Goal: Entertainment & Leisure: Consume media (video, audio)

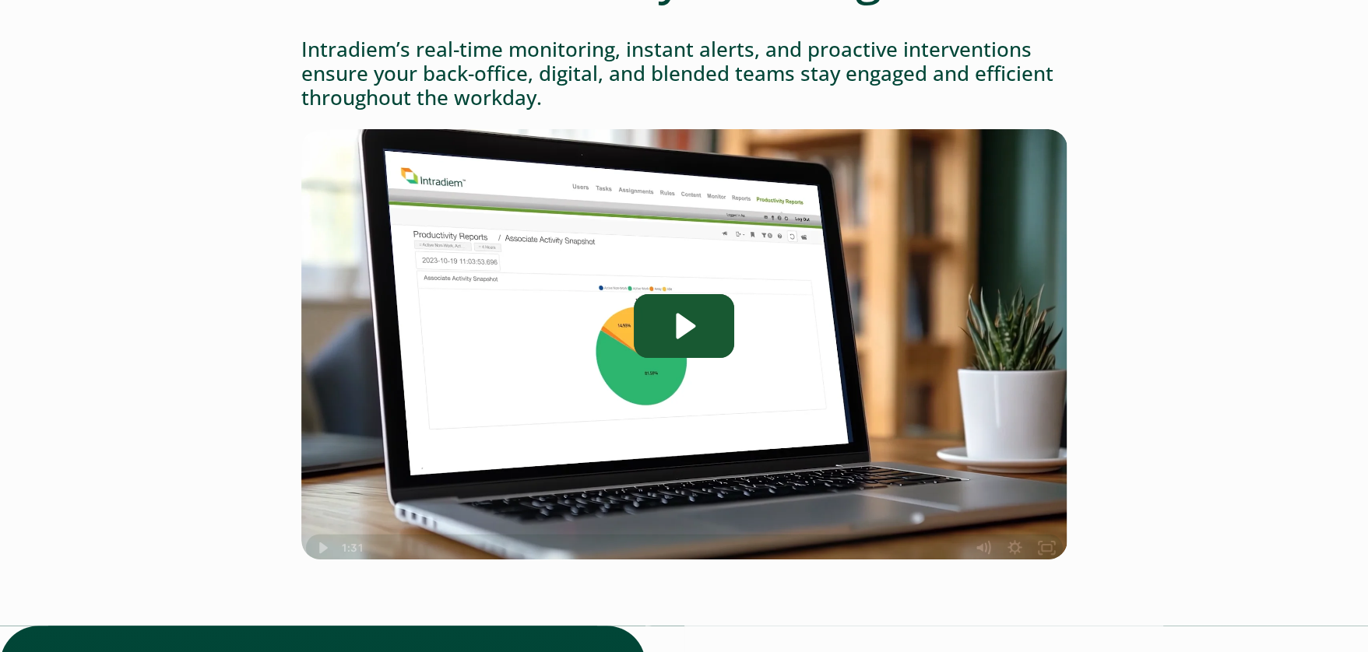
scroll to position [234, 0]
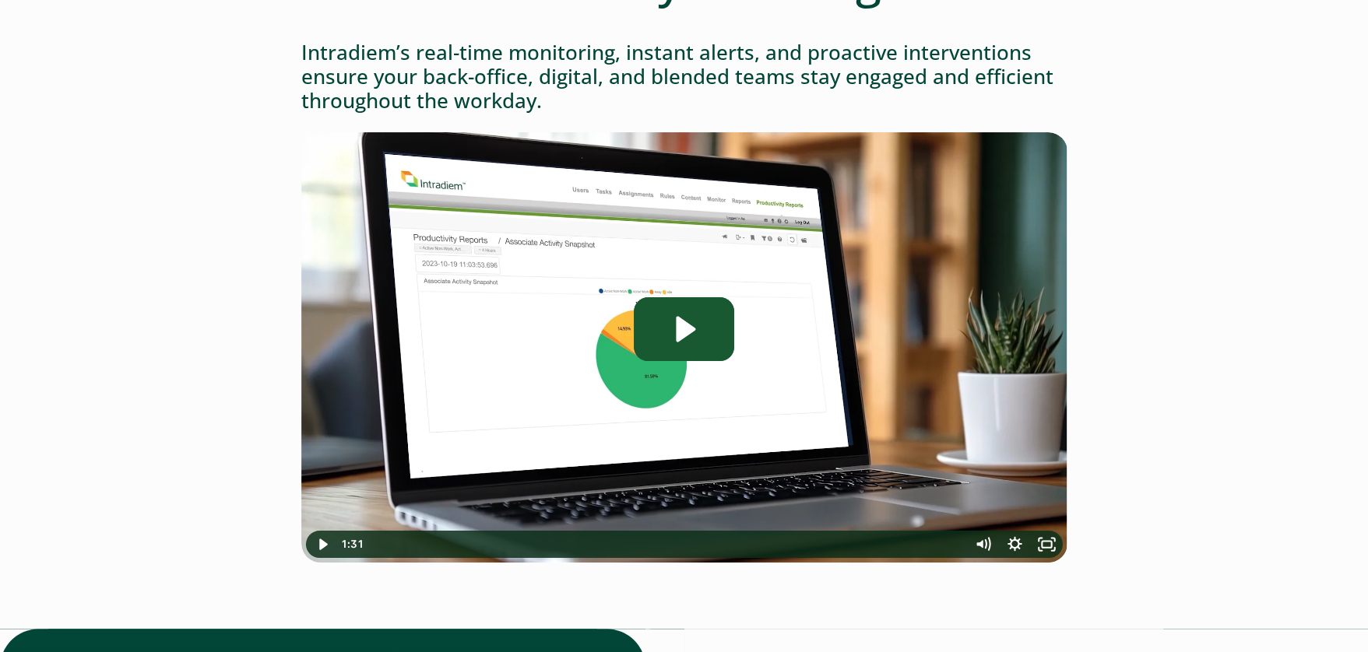
click at [712, 331] on icon "Play Video: Intradiem_User-Productivity-Tracking" at bounding box center [684, 329] width 100 height 64
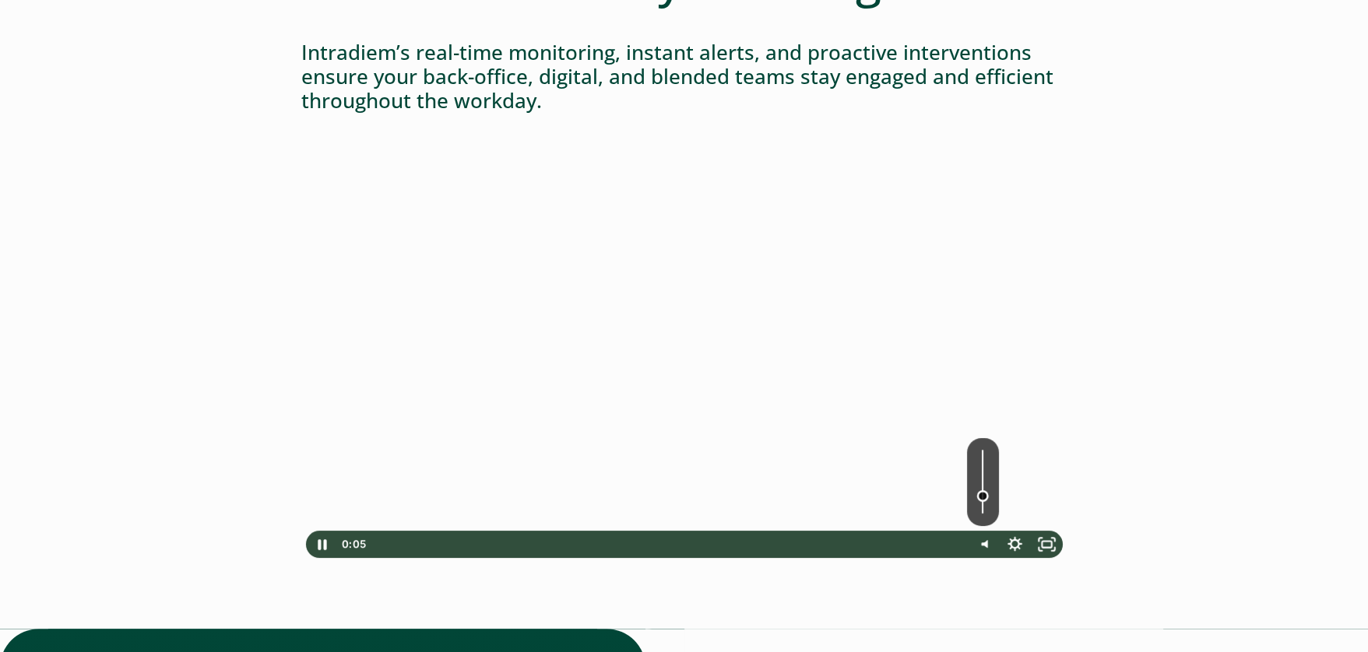
drag, startPoint x: 983, startPoint y: 445, endPoint x: 983, endPoint y: 496, distance: 51.4
click at [983, 496] on div "Volume" at bounding box center [982, 496] width 12 height 12
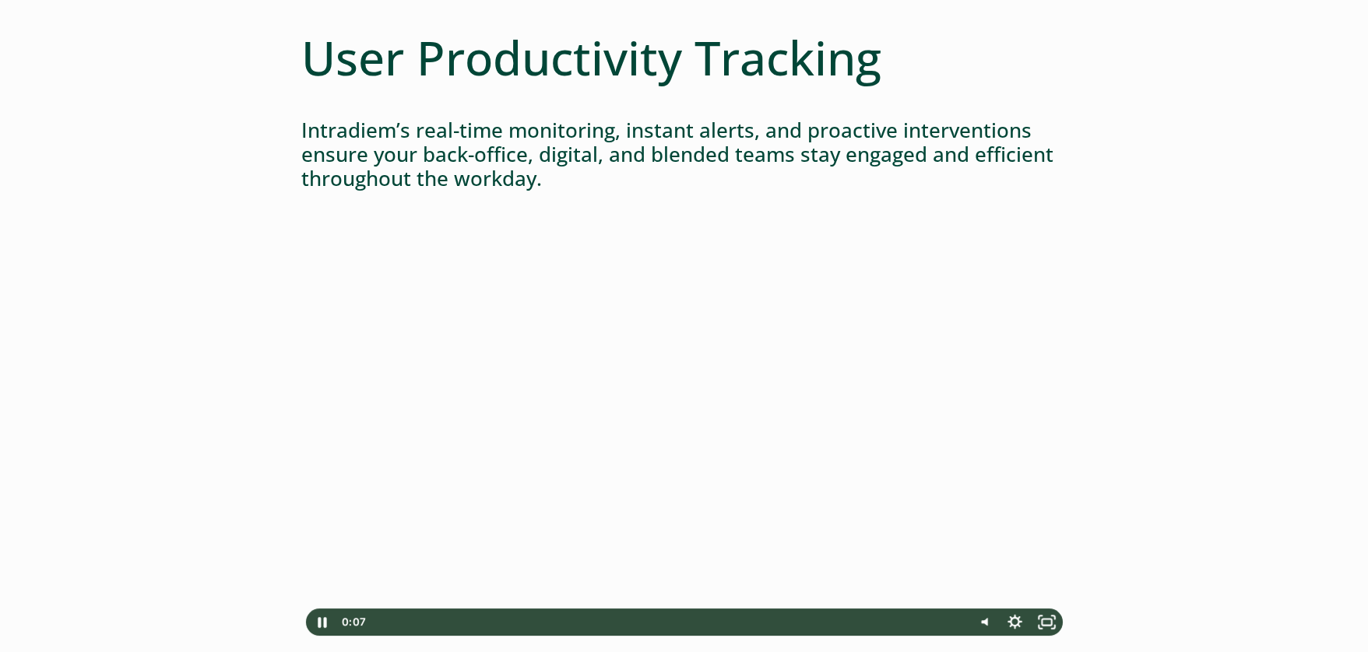
scroll to position [311, 0]
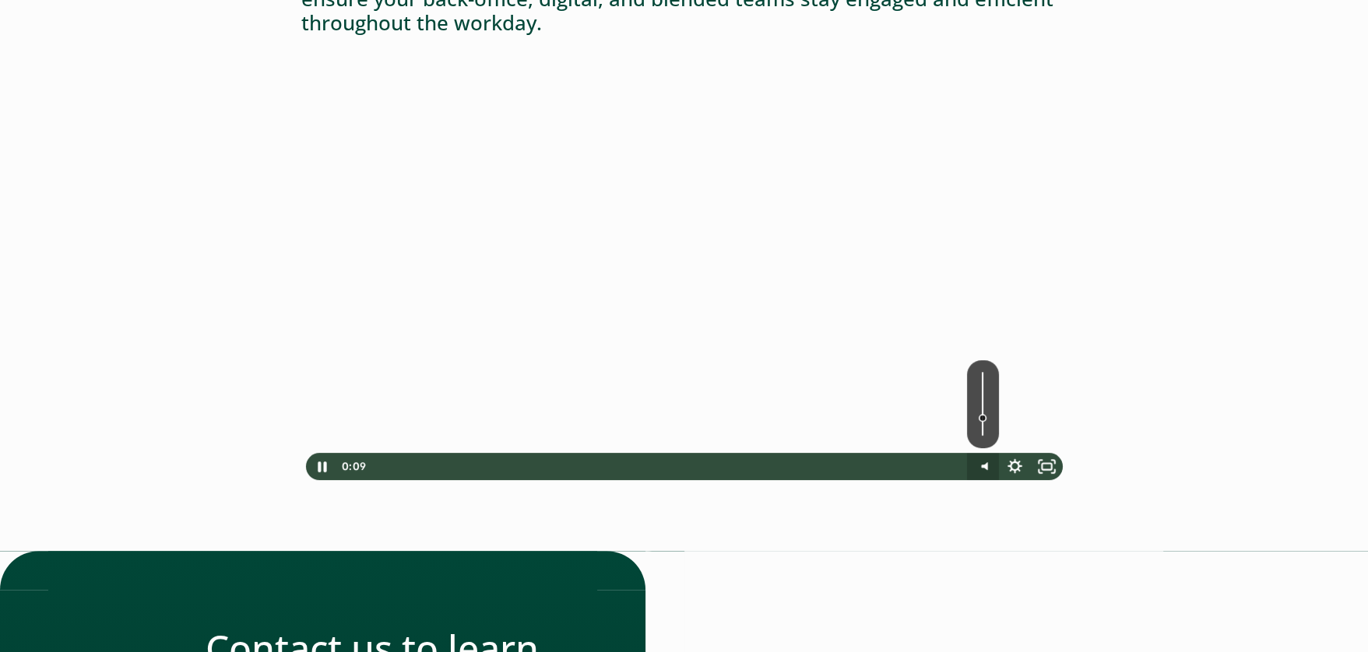
click at [981, 469] on icon "Mute" at bounding box center [982, 466] width 32 height 27
click at [981, 469] on icon "Unmute" at bounding box center [982, 466] width 32 height 27
click at [1049, 466] on icon "Fullscreen" at bounding box center [1046, 466] width 38 height 33
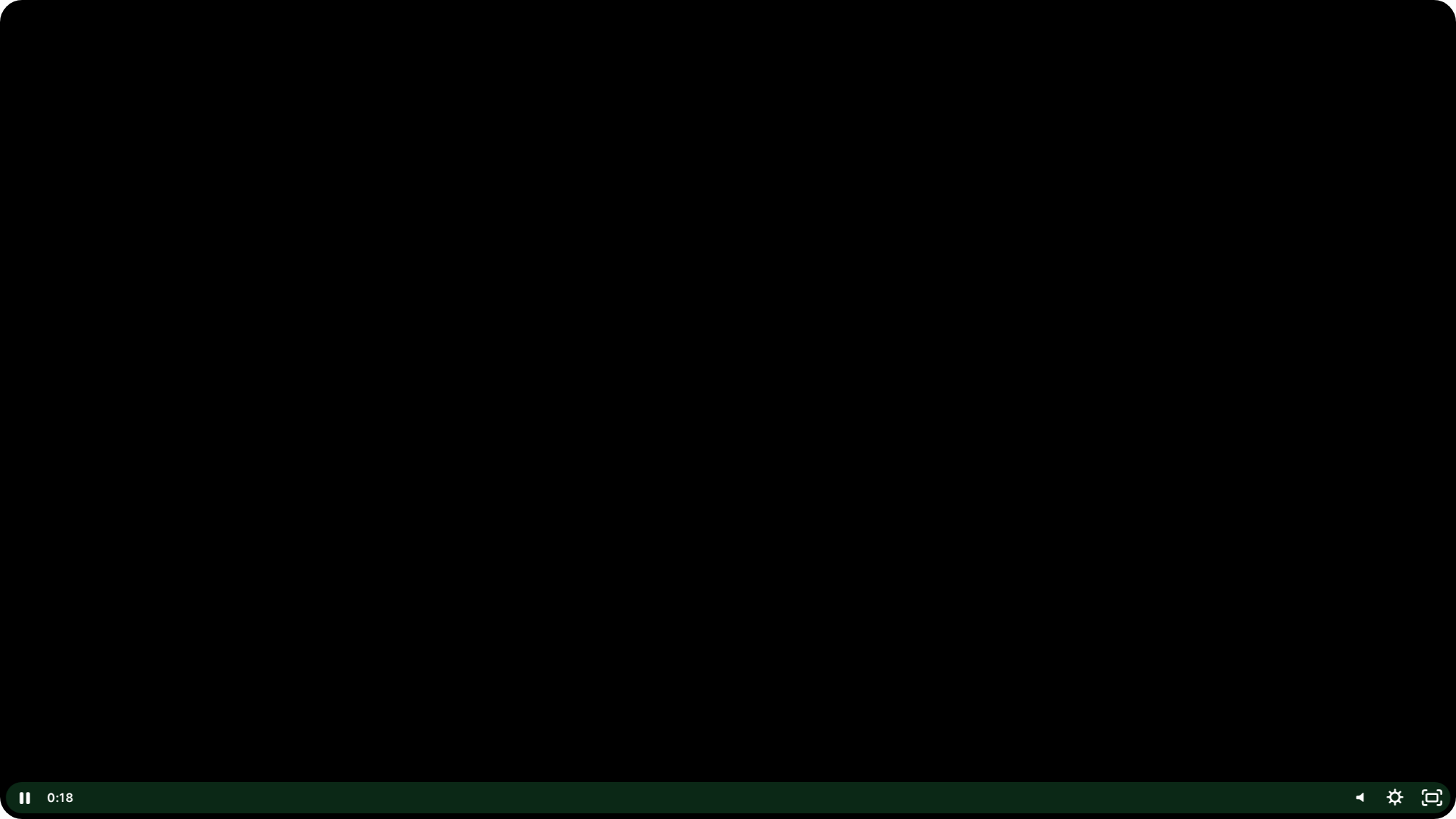
click at [588, 489] on div at bounding box center [728, 409] width 1456 height 819
click at [588, 477] on div at bounding box center [728, 409] width 1456 height 819
click at [583, 572] on div at bounding box center [728, 409] width 1456 height 819
click at [597, 572] on div at bounding box center [728, 409] width 1456 height 819
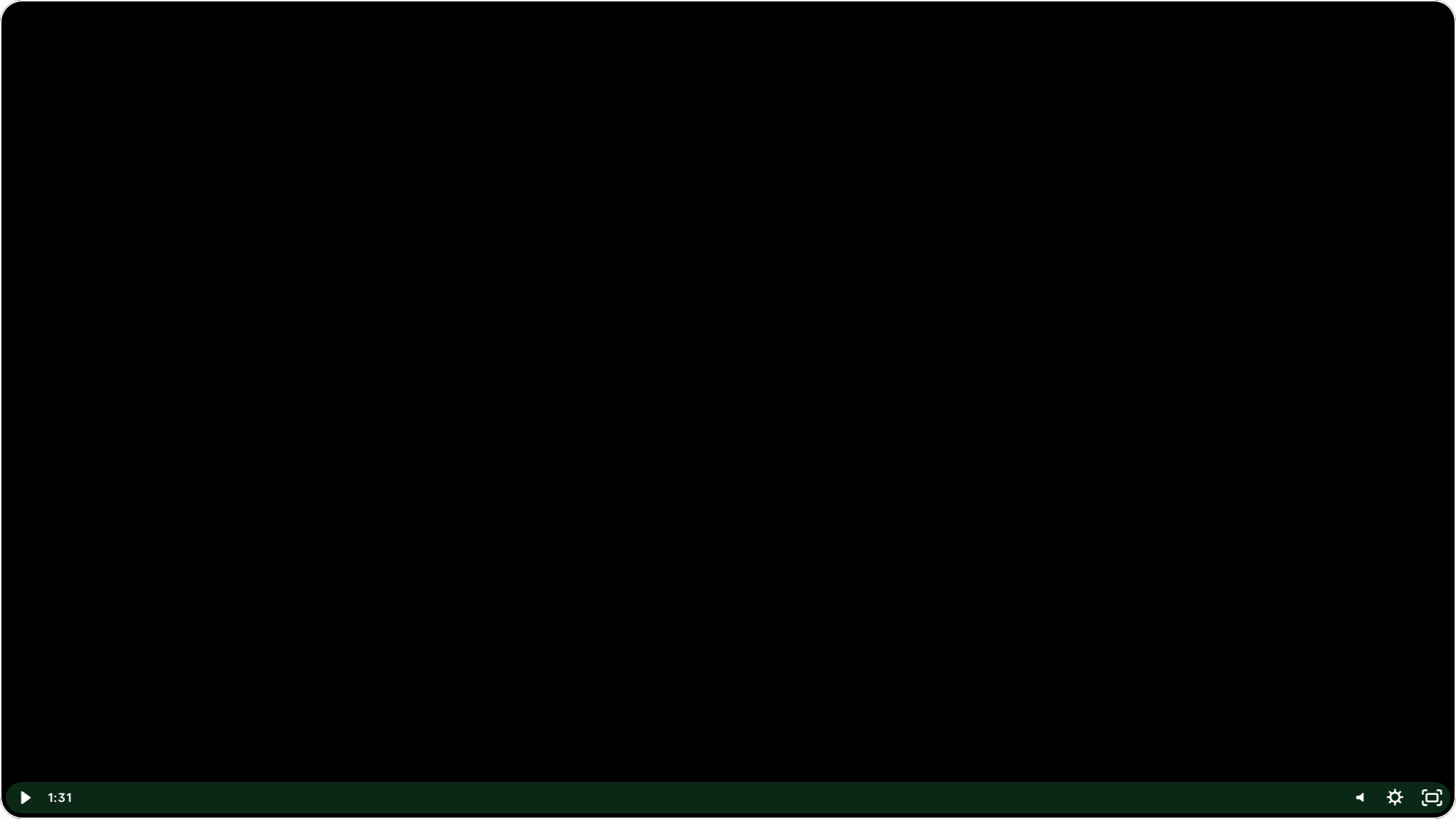
click at [263, 166] on div at bounding box center [728, 409] width 1456 height 819
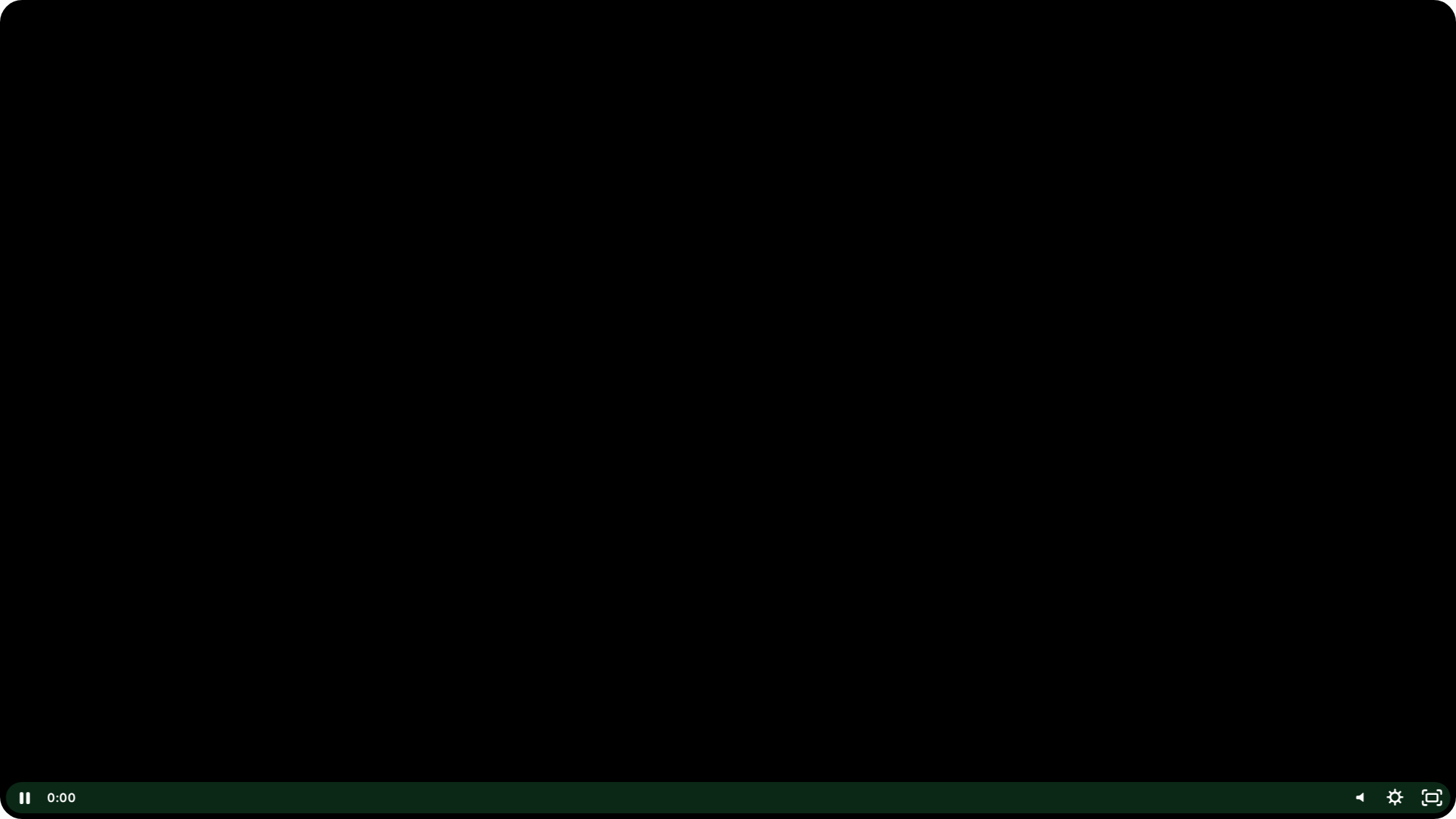
click at [1014, 233] on div at bounding box center [728, 409] width 1456 height 819
